Goal: Task Accomplishment & Management: Manage account settings

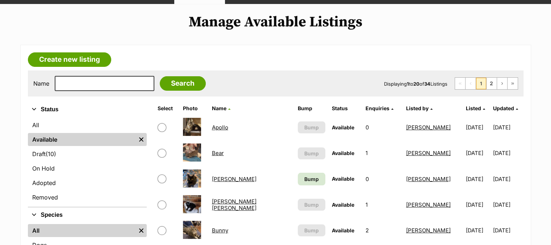
scroll to position [81, 0]
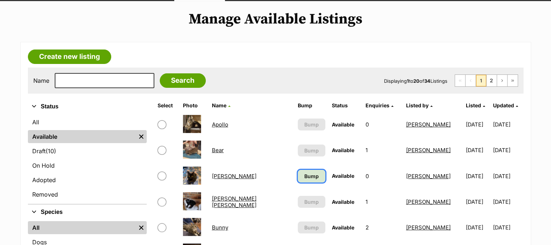
click at [304, 177] on span "Bump" at bounding box center [311, 177] width 14 height 8
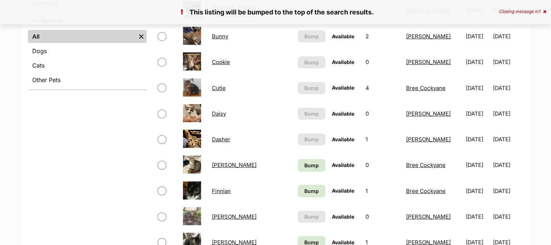
scroll to position [279, 0]
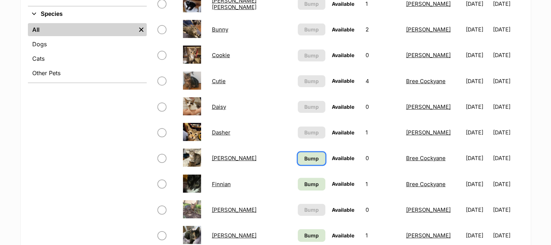
click at [304, 157] on span "Bump" at bounding box center [311, 159] width 14 height 8
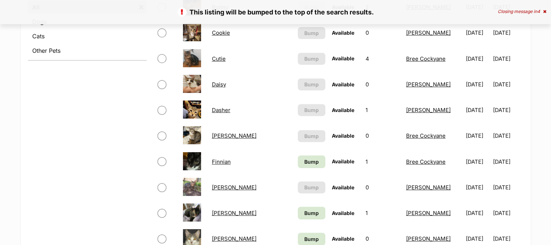
scroll to position [391, 0]
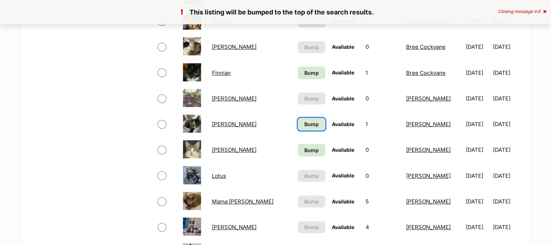
click at [304, 125] on span "Bump" at bounding box center [311, 125] width 14 height 8
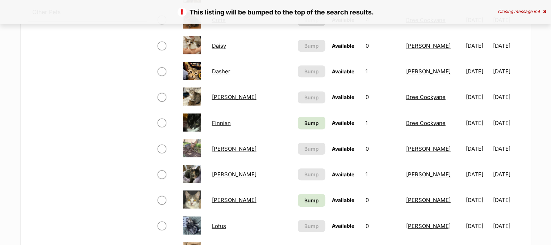
scroll to position [344, 0]
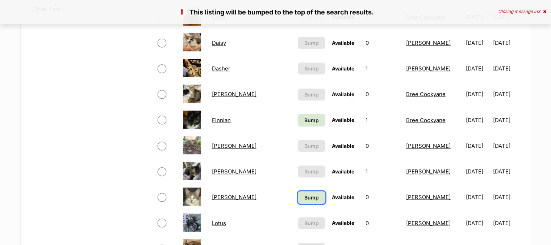
click at [304, 200] on span "Bump" at bounding box center [311, 198] width 14 height 8
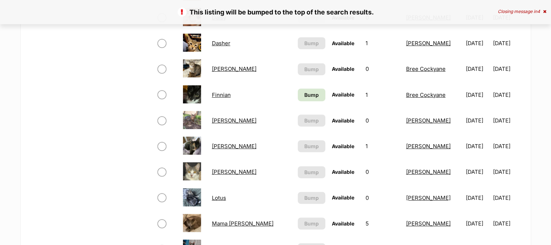
scroll to position [373, 0]
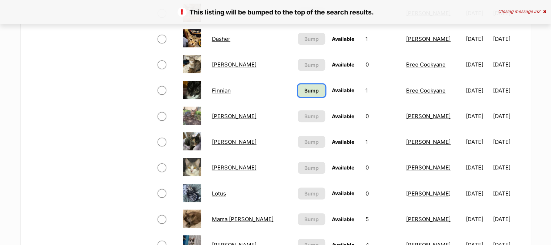
click at [298, 88] on link "Bump" at bounding box center [312, 90] width 28 height 13
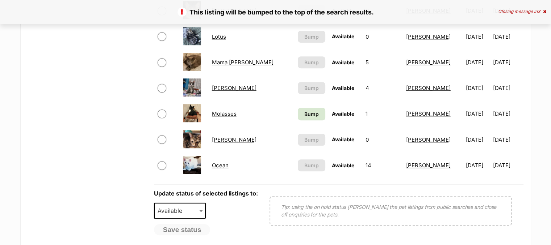
scroll to position [539, 0]
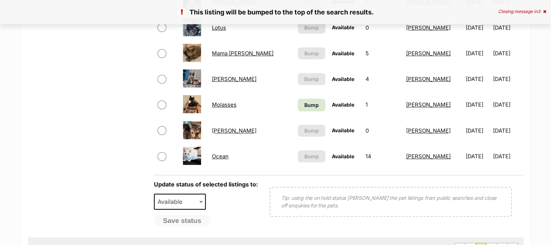
drag, startPoint x: 553, startPoint y: 39, endPoint x: 555, endPoint y: 144, distance: 105.4
click at [550, 144] on html "Skip to main content Log in to favourite this pet Log in Or sign up Search PetR…" at bounding box center [275, 60] width 551 height 1198
click at [304, 107] on span "Bump" at bounding box center [311, 105] width 14 height 8
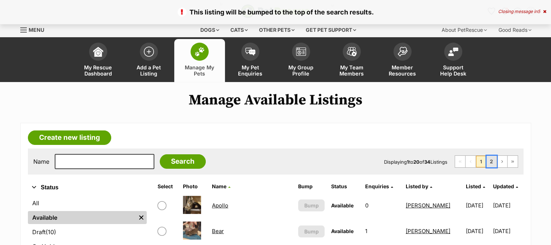
click at [489, 164] on link "2" at bounding box center [491, 162] width 10 height 12
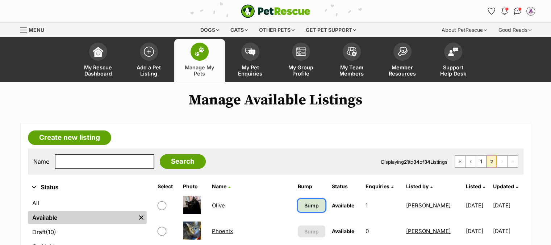
click at [304, 207] on span "Bump" at bounding box center [311, 206] width 14 height 8
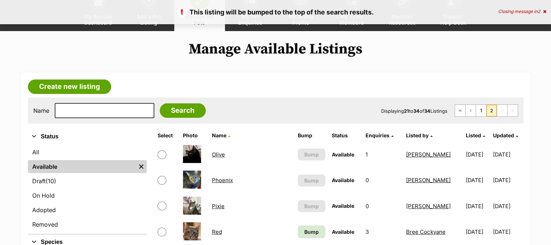
scroll to position [108, 0]
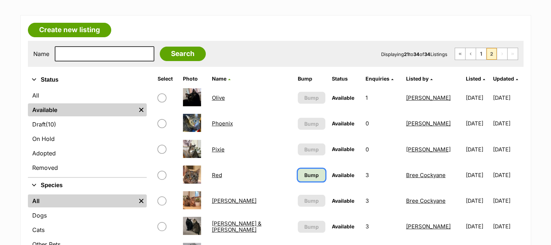
click at [304, 174] on span "Bump" at bounding box center [311, 176] width 14 height 8
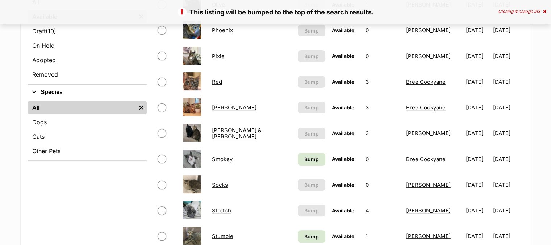
scroll to position [206, 0]
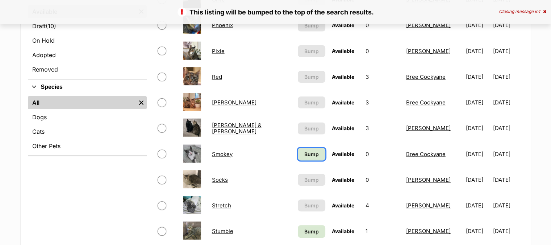
click at [298, 155] on link "Bump" at bounding box center [312, 154] width 28 height 13
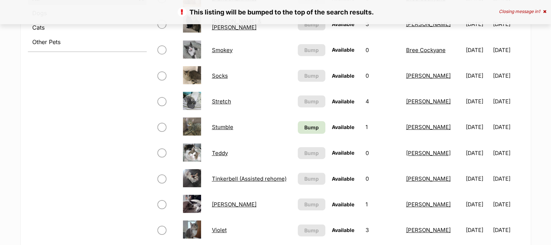
scroll to position [320, 0]
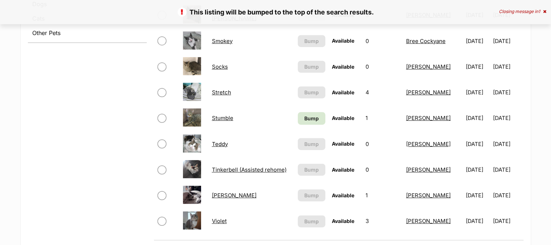
drag, startPoint x: 554, startPoint y: 38, endPoint x: 549, endPoint y: 110, distance: 72.2
click at [549, 110] on html "Skip to main content Log in to favourite this pet Log in Or sign up Search PetR…" at bounding box center [275, 202] width 551 height 1044
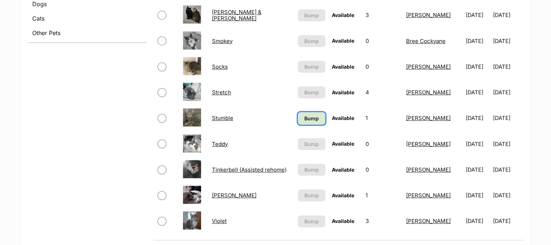
click at [304, 118] on span "Bump" at bounding box center [311, 119] width 14 height 8
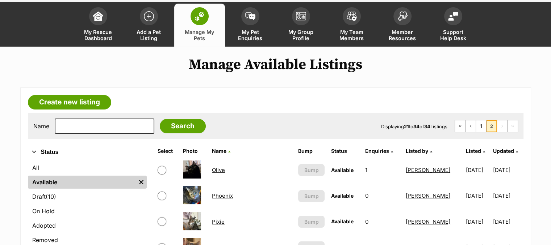
scroll to position [38, 0]
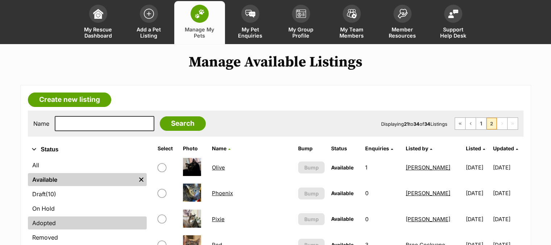
click at [105, 219] on link "Adopted" at bounding box center [87, 223] width 119 height 13
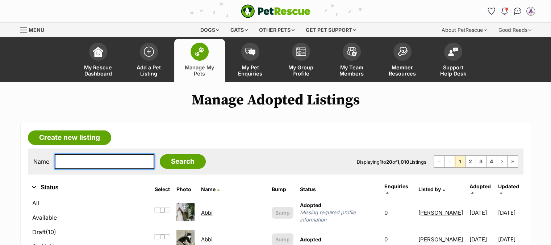
click at [97, 168] on input "text" at bounding box center [105, 161] width 100 height 15
type input "slim"
click at [160, 155] on input "Search" at bounding box center [183, 162] width 46 height 14
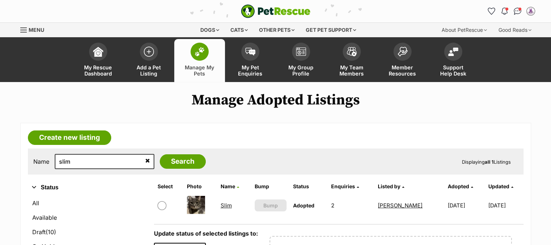
click at [226, 205] on link "Slim" at bounding box center [225, 205] width 11 height 7
